Goal: Task Accomplishment & Management: Use online tool/utility

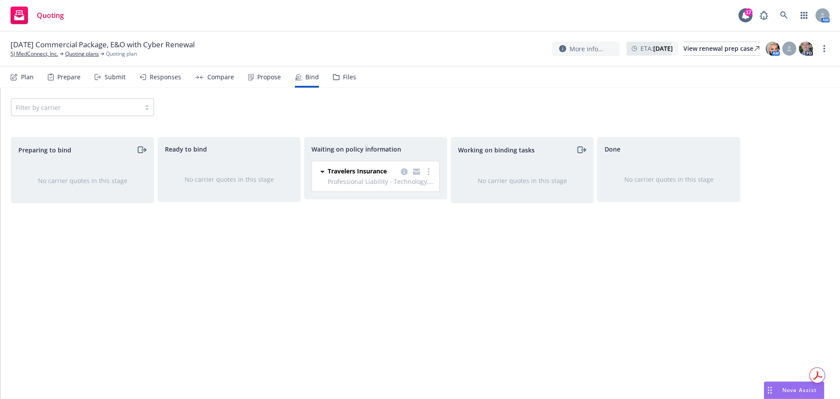
scroll to position [145, 0]
